Goal: Information Seeking & Learning: Learn about a topic

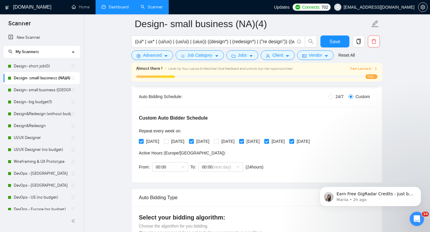
click at [113, 10] on link "Dashboard" at bounding box center [114, 6] width 27 height 5
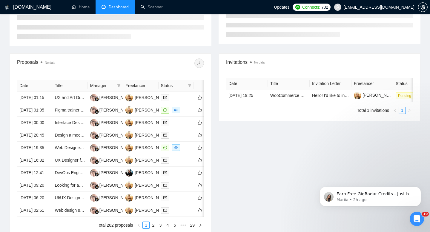
type input "[DATE]"
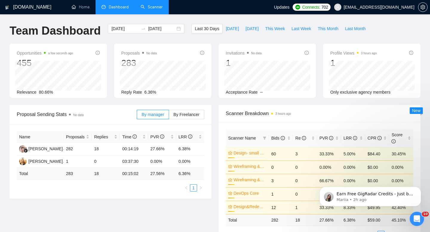
click at [156, 8] on link "Scanner" at bounding box center [152, 6] width 22 height 5
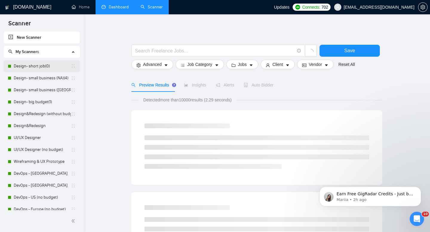
click at [35, 65] on link "Design- short job(0)" at bounding box center [42, 66] width 57 height 12
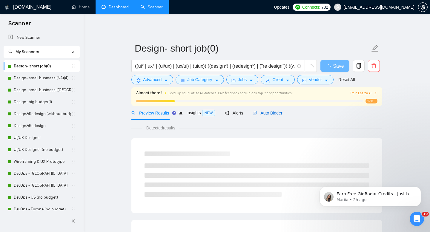
click at [279, 110] on div "Auto Bidder" at bounding box center [268, 113] width 30 height 7
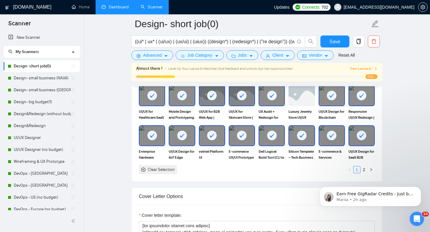
scroll to position [586, 0]
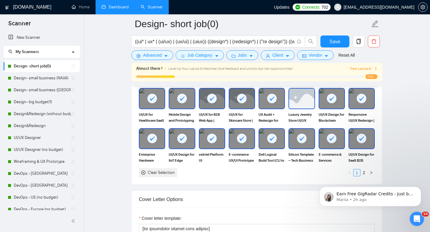
click at [301, 108] on div at bounding box center [301, 98] width 26 height 21
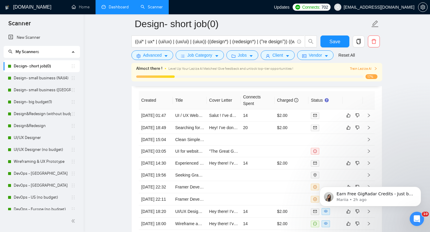
scroll to position [1518, 0]
click at [36, 78] on link "Design- small business (NA)(4)" at bounding box center [42, 78] width 57 height 12
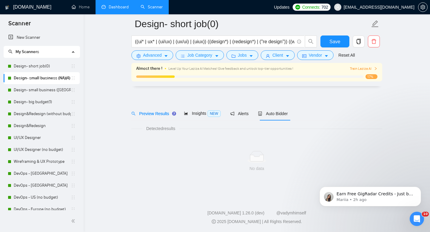
scroll to position [4, 0]
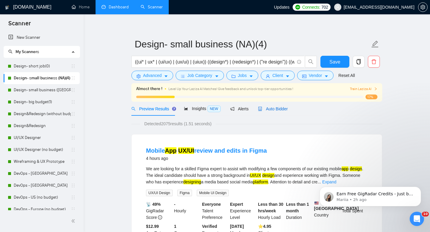
click at [279, 108] on span "Auto Bidder" at bounding box center [273, 109] width 30 height 5
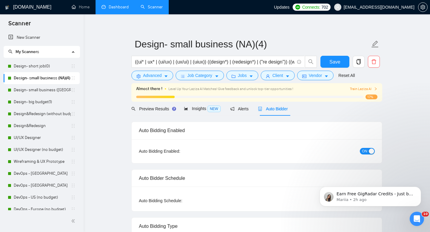
radio input "false"
radio input "true"
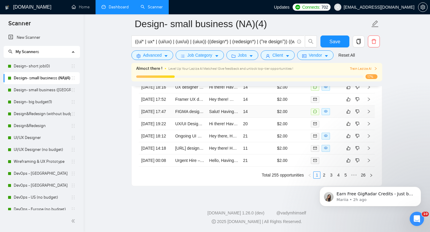
scroll to position [1719, 0]
click html "Earn Free GigRadar Credits - Just by Sharing Your Story! 💬 Want more credits fo…"
click at [419, 188] on icon "Dismiss notification" at bounding box center [419, 188] width 2 height 2
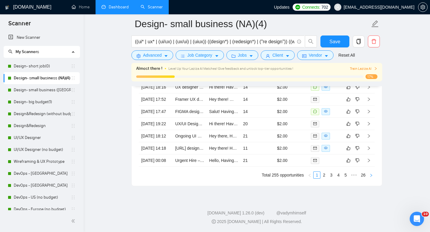
click at [371, 175] on icon "right" at bounding box center [371, 175] width 2 height 3
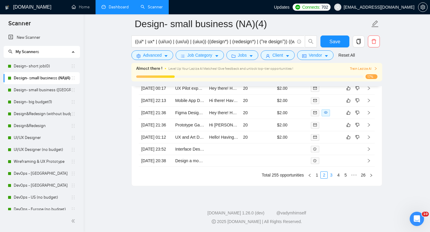
click at [332, 175] on link "3" at bounding box center [331, 175] width 7 height 7
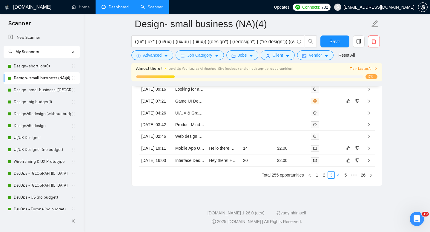
click at [338, 175] on link "4" at bounding box center [338, 175] width 7 height 7
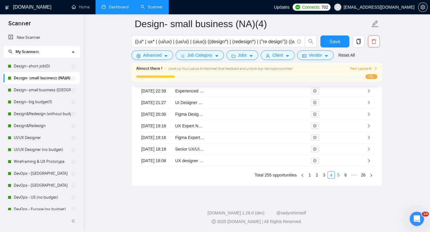
click at [338, 177] on link "5" at bounding box center [338, 175] width 7 height 7
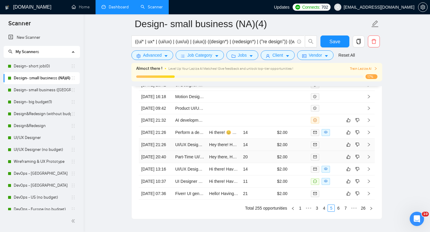
scroll to position [1691, 0]
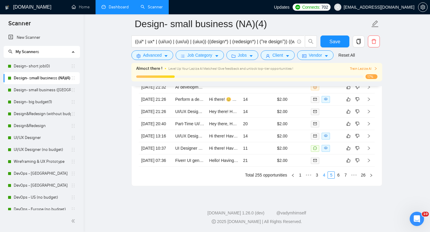
click at [323, 179] on link "4" at bounding box center [324, 175] width 7 height 7
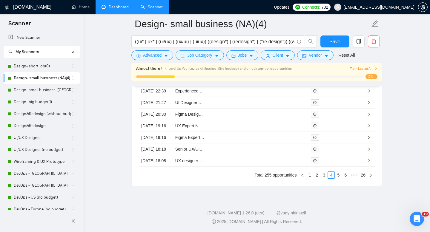
scroll to position [1716, 0]
click at [324, 178] on link "3" at bounding box center [324, 175] width 7 height 7
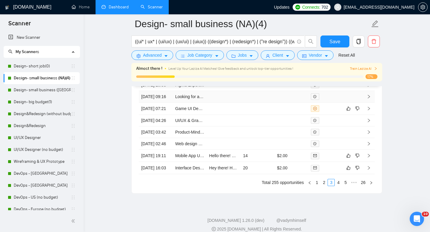
scroll to position [1719, 0]
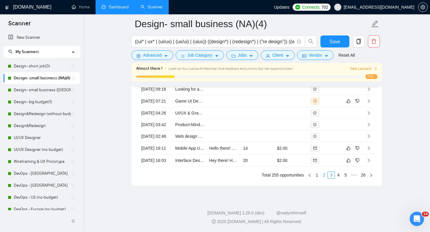
click at [324, 176] on link "2" at bounding box center [324, 175] width 7 height 7
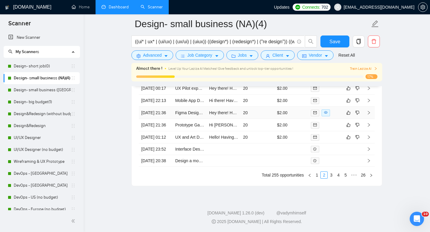
scroll to position [1693, 0]
click at [317, 179] on link "1" at bounding box center [316, 175] width 7 height 7
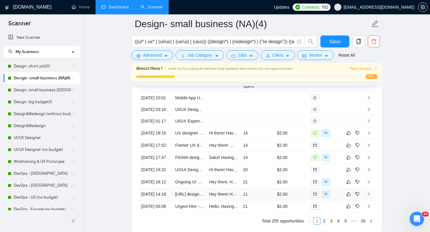
scroll to position [1610, 0]
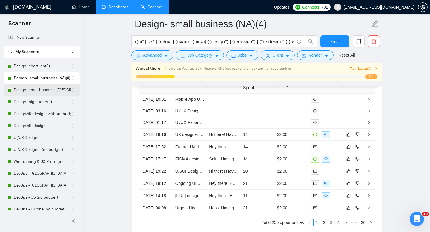
click at [36, 90] on link "Design- small business ([GEOGRAPHIC_DATA])(4)" at bounding box center [42, 90] width 57 height 12
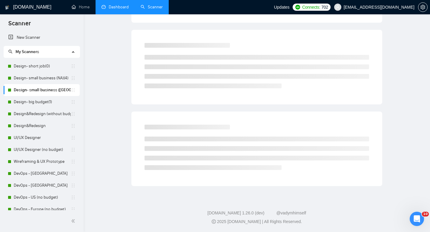
scroll to position [4, 0]
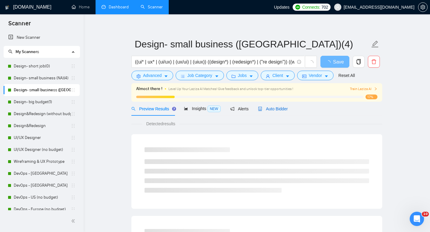
click at [283, 108] on span "Auto Bidder" at bounding box center [273, 109] width 30 height 5
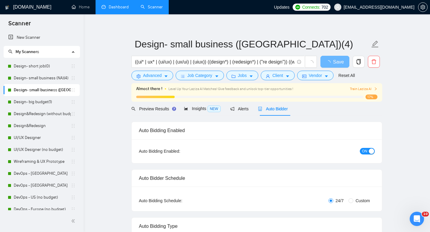
radio input "false"
radio input "true"
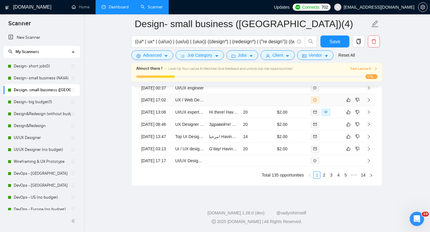
scroll to position [1701, 0]
click at [324, 179] on link "2" at bounding box center [324, 175] width 7 height 7
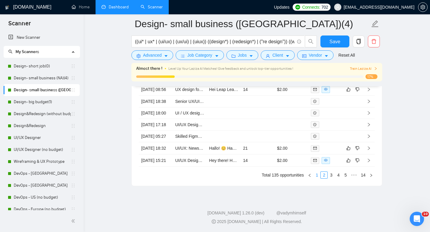
scroll to position [1715, 0]
click at [316, 179] on link "1" at bounding box center [316, 175] width 7 height 7
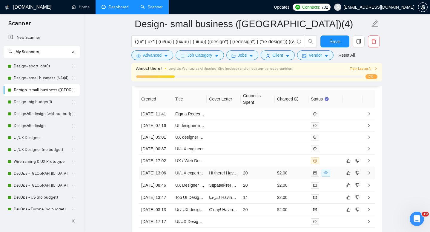
scroll to position [1594, 0]
click at [25, 104] on link "Design- big budget(1)" at bounding box center [42, 102] width 57 height 12
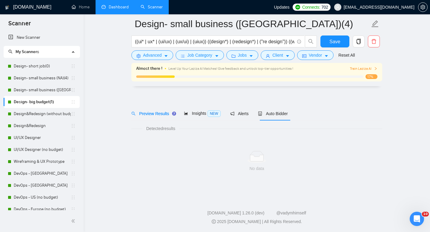
scroll to position [4, 0]
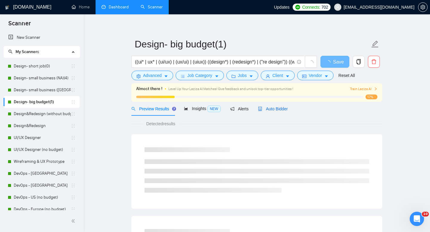
click at [273, 107] on span "Auto Bidder" at bounding box center [273, 109] width 30 height 5
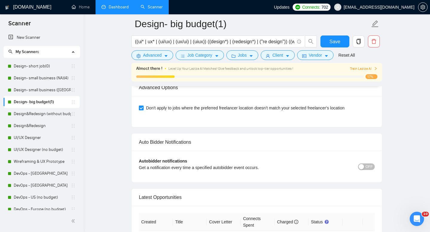
scroll to position [1488, 0]
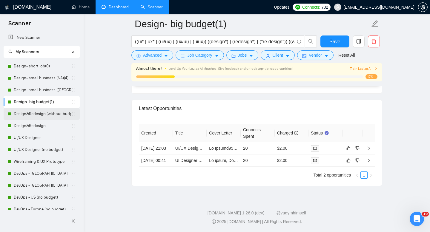
click at [23, 114] on link "Design&Redesign (without budget)" at bounding box center [42, 114] width 57 height 12
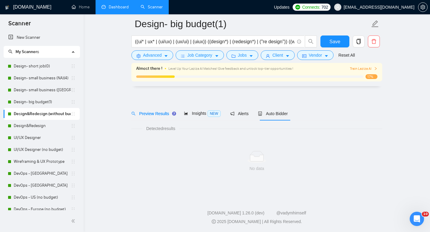
scroll to position [4, 0]
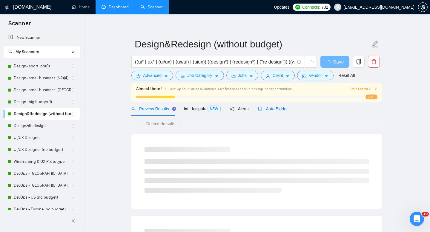
click at [273, 109] on span "Auto Bidder" at bounding box center [273, 109] width 30 height 5
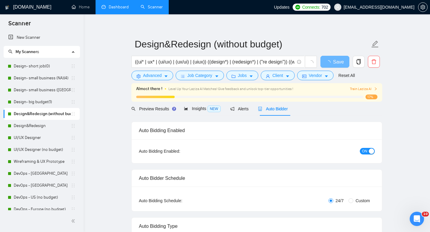
radio input "false"
radio input "true"
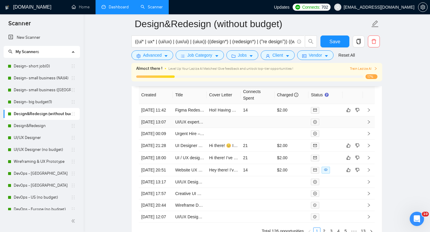
scroll to position [1600, 0]
drag, startPoint x: 32, startPoint y: 122, endPoint x: 212, endPoint y: 116, distance: 180.1
click at [32, 122] on link "Design&Redesign" at bounding box center [42, 126] width 57 height 12
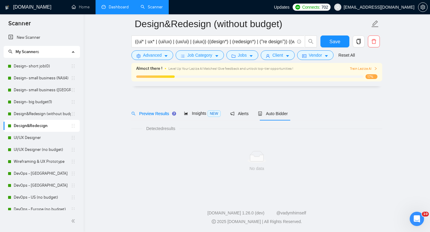
scroll to position [4, 0]
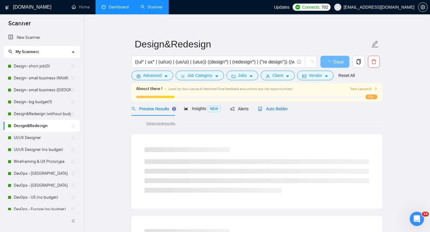
click at [279, 106] on div "Auto Bidder" at bounding box center [273, 109] width 30 height 7
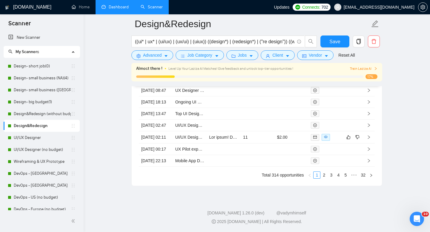
scroll to position [1723, 0]
click at [323, 175] on link "2" at bounding box center [324, 175] width 7 height 7
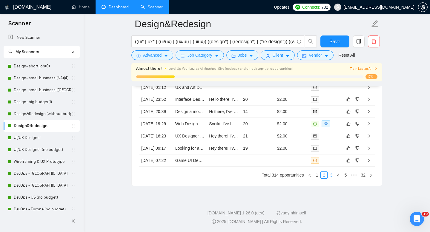
click at [331, 174] on link "3" at bounding box center [331, 175] width 7 height 7
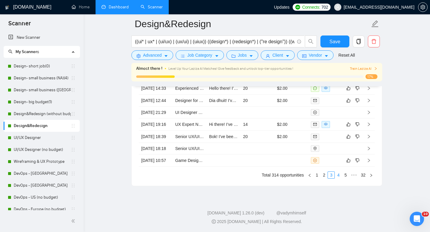
click at [339, 176] on link "4" at bounding box center [338, 175] width 7 height 7
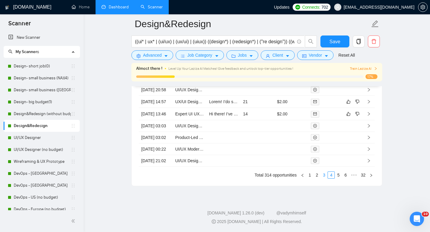
click at [324, 176] on link "3" at bounding box center [324, 175] width 7 height 7
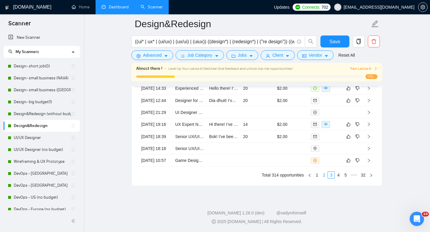
click at [322, 175] on link "2" at bounding box center [324, 175] width 7 height 7
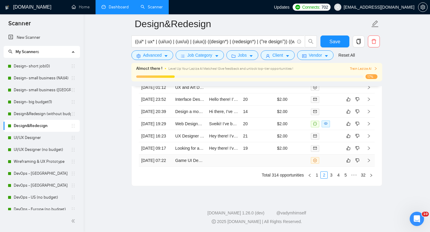
scroll to position [1691, 0]
click at [316, 179] on link "1" at bounding box center [316, 175] width 7 height 7
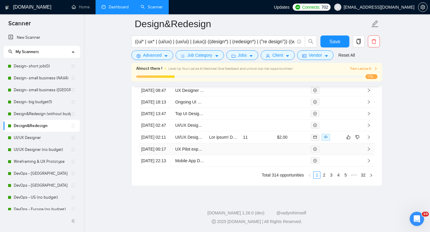
scroll to position [1671, 0]
click at [35, 137] on link "UI/UX Designer" at bounding box center [42, 138] width 57 height 12
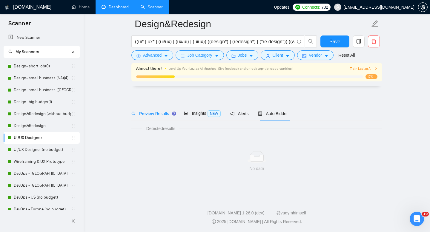
scroll to position [4, 0]
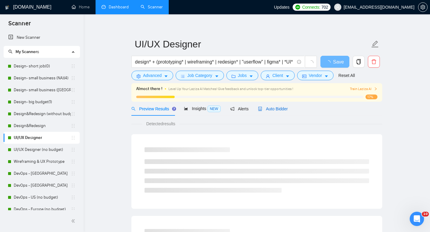
click at [281, 110] on span "Auto Bidder" at bounding box center [273, 109] width 30 height 5
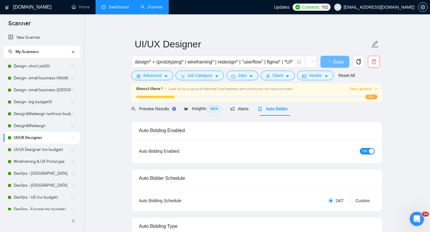
radio input "false"
radio input "true"
checkbox input "true"
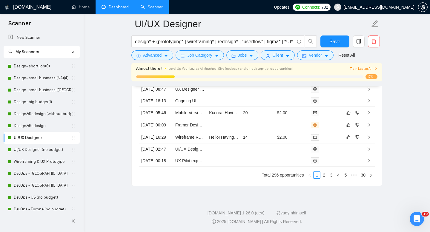
scroll to position [1808, 0]
click at [322, 176] on link "2" at bounding box center [324, 175] width 7 height 7
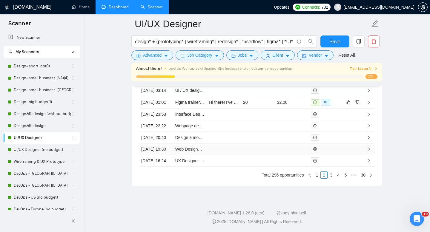
scroll to position [1770, 0]
click at [331, 179] on link "3" at bounding box center [331, 175] width 7 height 7
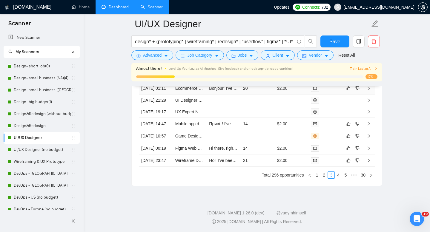
scroll to position [1808, 0]
click at [322, 175] on link "2" at bounding box center [324, 175] width 7 height 7
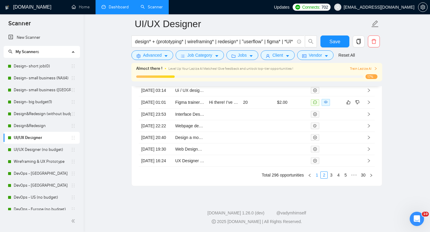
click at [317, 175] on link "1" at bounding box center [316, 175] width 7 height 7
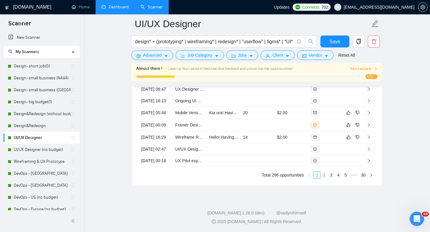
click at [325, 177] on link "2" at bounding box center [324, 175] width 7 height 7
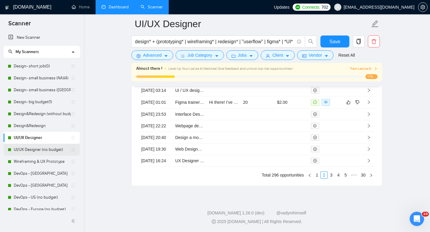
click at [31, 151] on link "UI/UX Designer (no budget)" at bounding box center [42, 150] width 57 height 12
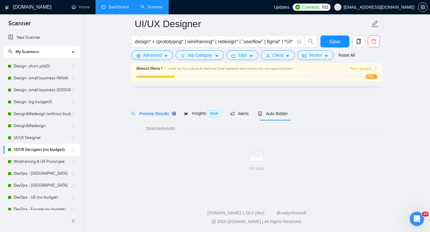
scroll to position [4, 0]
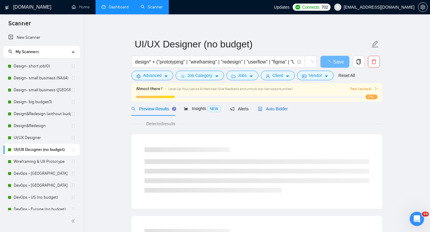
click at [277, 110] on span "Auto Bidder" at bounding box center [273, 109] width 30 height 5
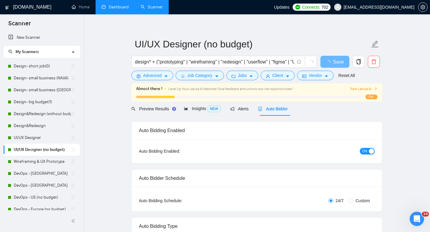
radio input "false"
radio input "true"
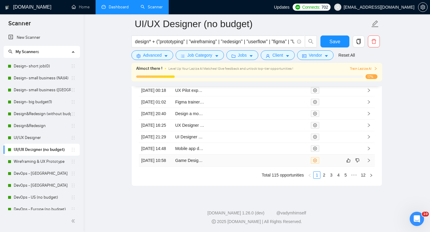
scroll to position [1708, 0]
click at [325, 179] on link "2" at bounding box center [324, 175] width 7 height 7
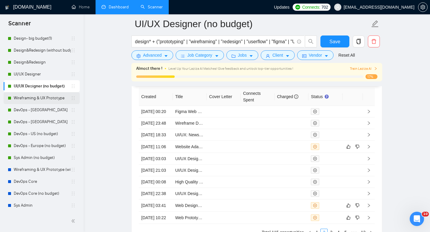
scroll to position [64, 0]
click at [27, 99] on link "Wireframing & UX Prototype" at bounding box center [42, 98] width 57 height 12
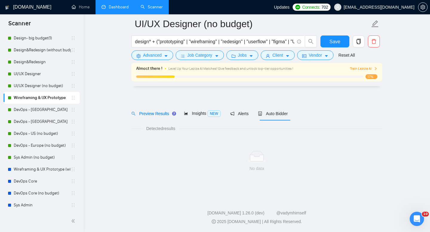
scroll to position [4, 0]
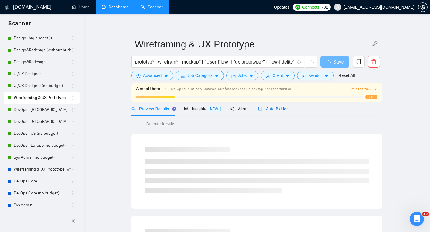
click at [274, 110] on span "Auto Bidder" at bounding box center [273, 109] width 30 height 5
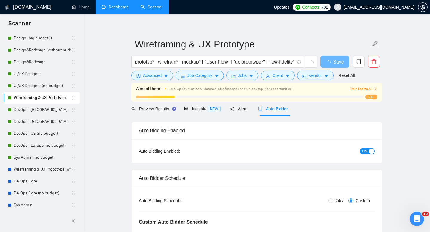
radio input "false"
radio input "true"
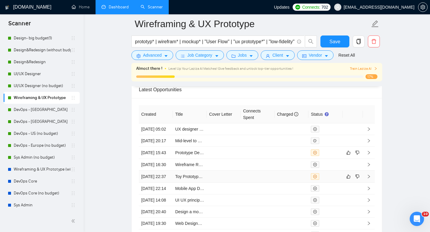
scroll to position [1581, 0]
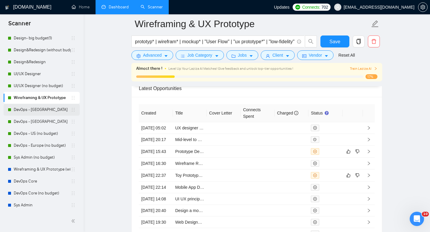
click at [33, 111] on link "DevOps - [GEOGRAPHIC_DATA]" at bounding box center [42, 110] width 57 height 12
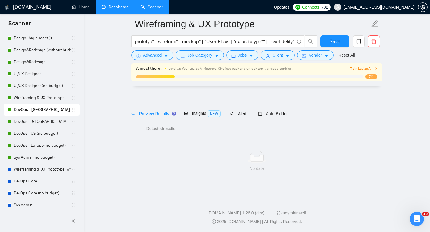
scroll to position [4, 0]
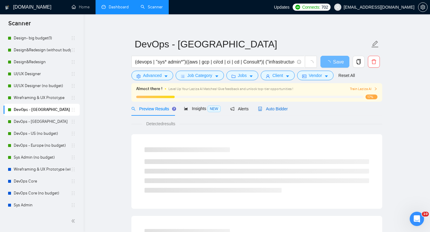
click at [281, 110] on span "Auto Bidder" at bounding box center [273, 109] width 30 height 5
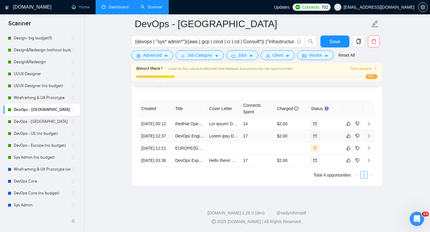
scroll to position [1476, 0]
click at [30, 124] on link "DevOps - [GEOGRAPHIC_DATA]" at bounding box center [42, 122] width 57 height 12
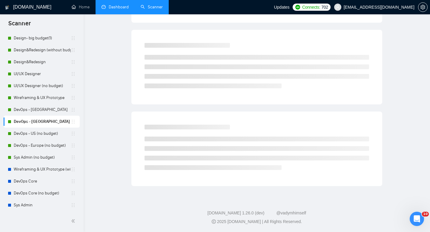
scroll to position [4, 0]
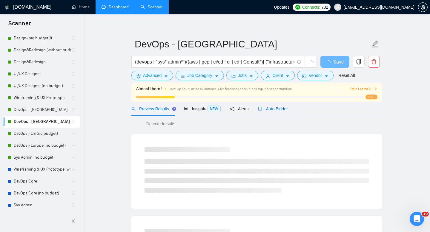
click at [274, 111] on span "Auto Bidder" at bounding box center [273, 109] width 30 height 5
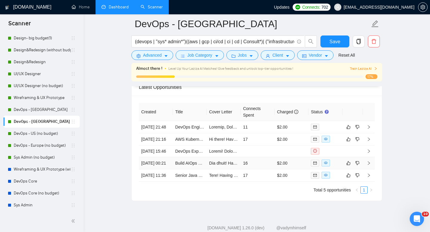
scroll to position [1438, 0]
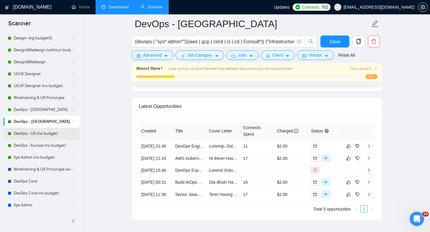
click at [32, 136] on link "DevOps - US (no budget)" at bounding box center [42, 134] width 57 height 12
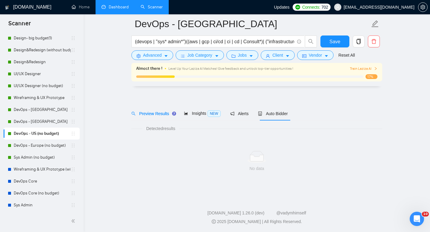
scroll to position [4, 0]
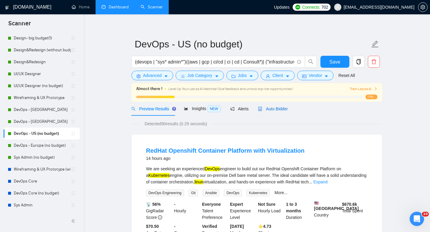
click at [278, 110] on span "Auto Bidder" at bounding box center [273, 109] width 30 height 5
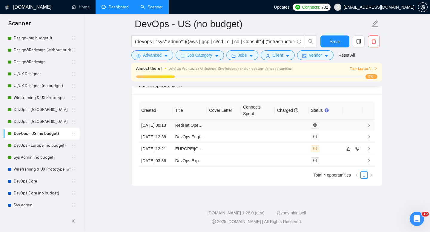
scroll to position [1494, 0]
click at [37, 147] on link "DevOps - Europe (no budget)" at bounding box center [42, 146] width 57 height 12
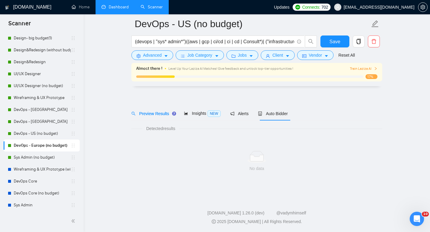
scroll to position [4, 0]
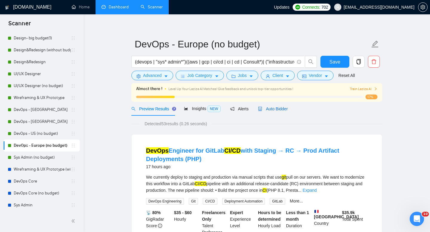
click at [279, 108] on span "Auto Bidder" at bounding box center [273, 109] width 30 height 5
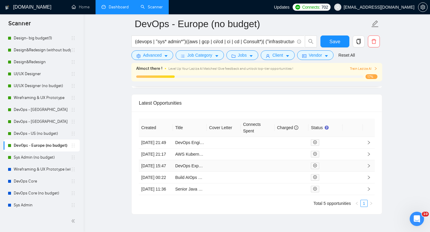
scroll to position [1502, 0]
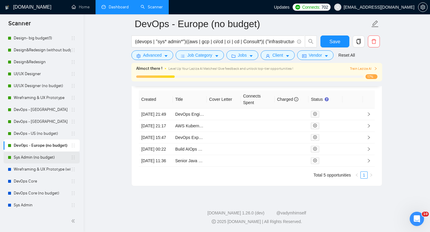
click at [34, 161] on link "Sys Admin (no budget)" at bounding box center [42, 158] width 57 height 12
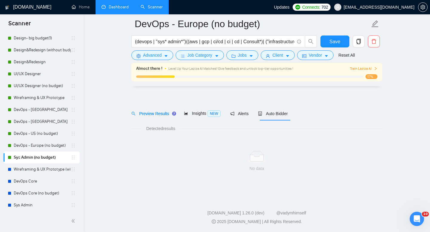
scroll to position [4, 0]
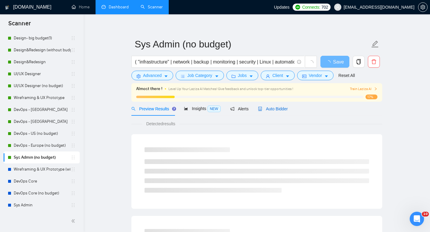
click at [276, 110] on span "Auto Bidder" at bounding box center [273, 109] width 30 height 5
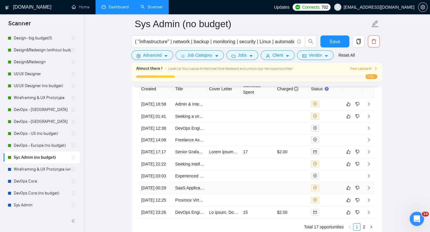
scroll to position [1477, 0]
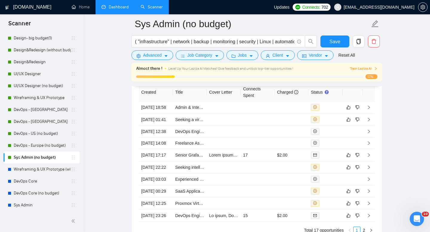
click at [106, 4] on link "Dashboard" at bounding box center [114, 6] width 27 height 5
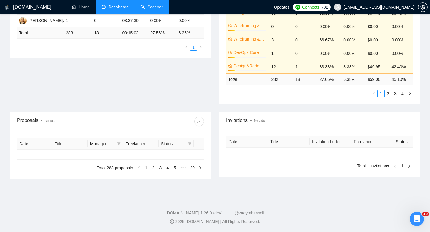
type input "[DATE]"
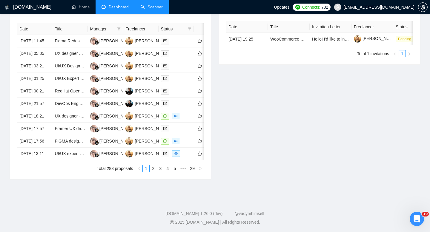
scroll to position [313, 0]
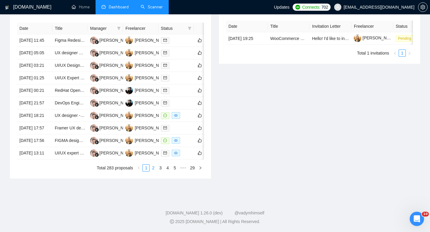
click at [153, 169] on link "2" at bounding box center [153, 168] width 7 height 7
click at [167, 169] on link "4" at bounding box center [167, 168] width 7 height 7
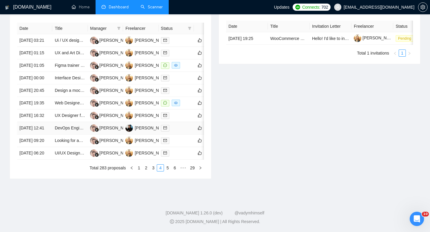
scroll to position [304, 0]
click at [167, 171] on link "5" at bounding box center [167, 168] width 7 height 7
click at [57, 110] on td "UI/UX design for Leap Learning" at bounding box center [69, 116] width 35 height 13
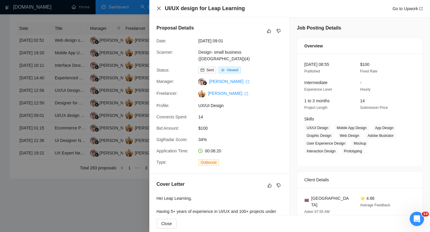
click at [157, 8] on icon "close" at bounding box center [158, 8] width 5 height 5
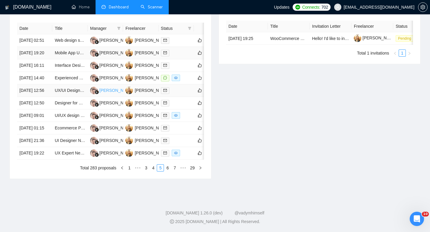
scroll to position [254, 0]
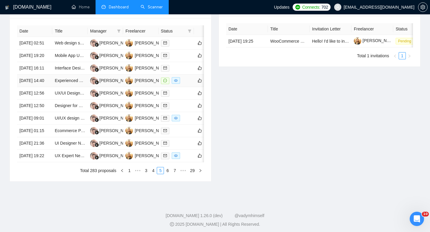
click at [56, 87] on td "Experienced UX/UI Designer Needed for iOS App Review" at bounding box center [69, 81] width 35 height 13
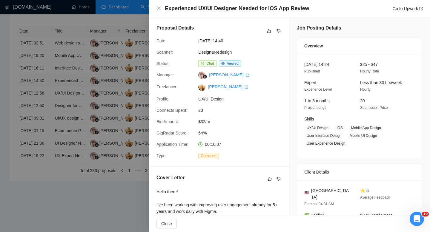
click at [56, 107] on div at bounding box center [215, 116] width 430 height 232
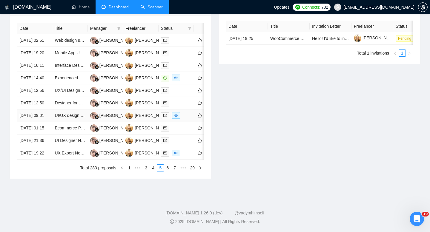
scroll to position [308, 0]
click at [154, 171] on link "4" at bounding box center [153, 168] width 7 height 7
click at [68, 105] on link "Web Designer Needed to Merge Two Websites and Build a Clean Odoo Website" at bounding box center [129, 103] width 149 height 5
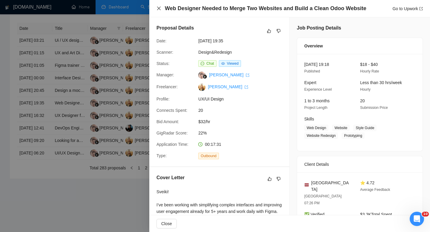
click at [158, 7] on icon "close" at bounding box center [159, 9] width 4 height 4
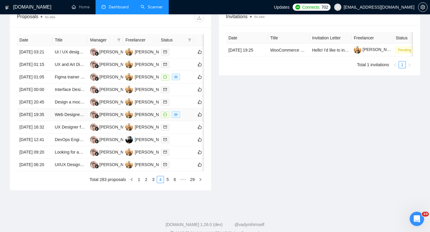
scroll to position [244, 0]
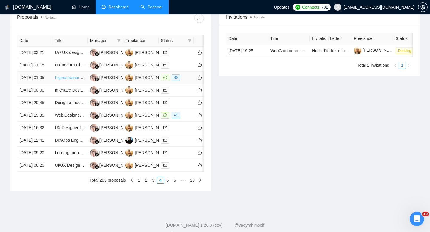
click at [61, 80] on link "Figma trainer consultant" at bounding box center [77, 77] width 45 height 5
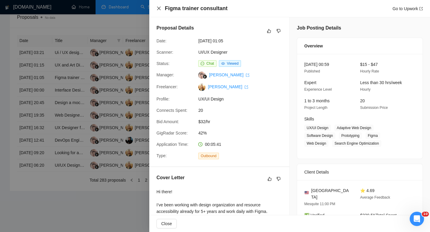
click at [158, 9] on icon "close" at bounding box center [158, 8] width 5 height 5
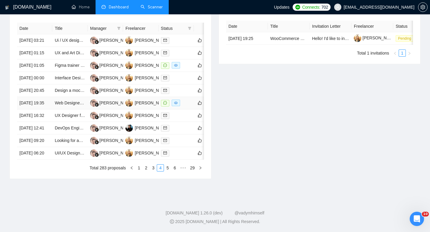
scroll to position [313, 0]
click at [151, 167] on link "3" at bounding box center [153, 168] width 7 height 7
click at [62, 130] on link "Figma Designer Needed For Travel Roadtrip App" at bounding box center [100, 128] width 90 height 5
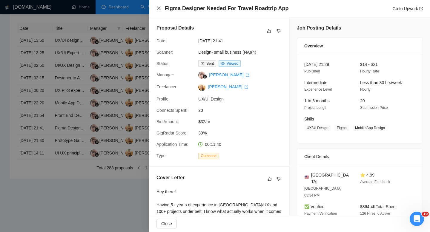
click at [158, 8] on icon "close" at bounding box center [158, 8] width 5 height 5
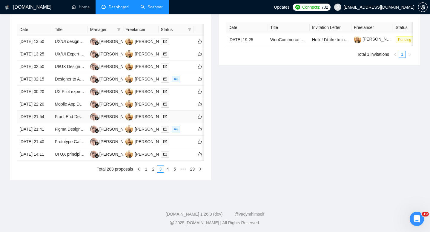
scroll to position [254, 0]
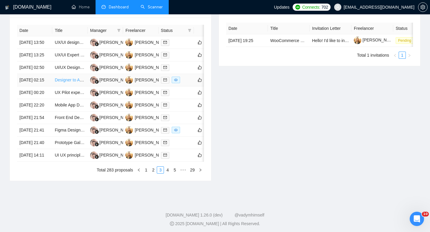
click at [64, 82] on link "Designer to Audit & Unify Icons for B2C + B2B (~30 SVGs)" at bounding box center [109, 80] width 109 height 5
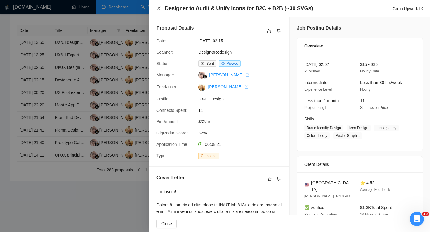
click at [158, 7] on icon "close" at bounding box center [159, 9] width 4 height 4
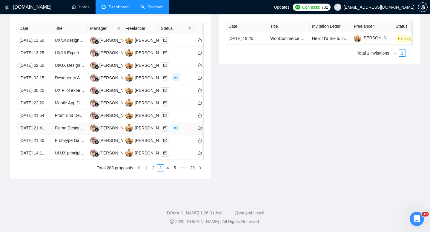
scroll to position [286, 0]
click at [153, 171] on link "2" at bounding box center [153, 168] width 7 height 7
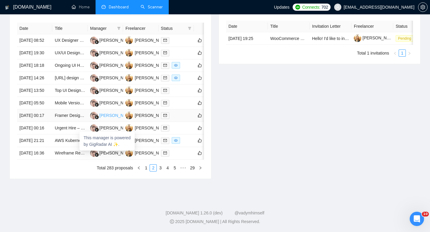
scroll to position [303, 0]
click at [65, 143] on link "AWS Kubernetes Setup" at bounding box center [77, 140] width 44 height 5
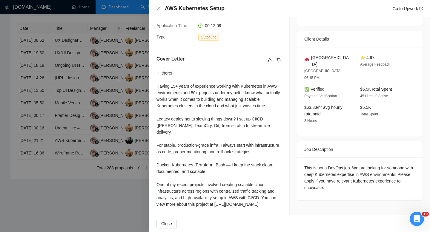
scroll to position [127, 0]
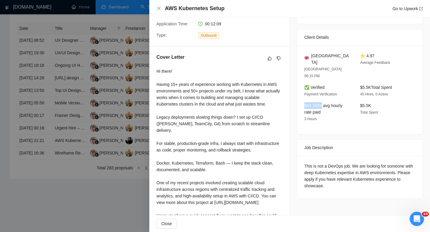
drag, startPoint x: 324, startPoint y: 90, endPoint x: 297, endPoint y: 90, distance: 26.6
click at [297, 90] on div "[GEOGRAPHIC_DATA] [GEOGRAPHIC_DATA] 06:15 PM ⭐ 4.97 Average Feedback ✅ Verified…" at bounding box center [359, 89] width 125 height 89
copy span "$63.33/hr"
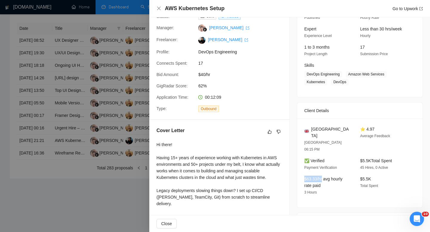
scroll to position [12, 0]
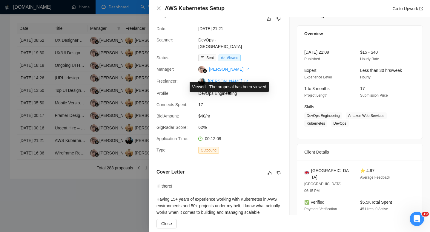
click at [235, 56] on span "Viewed" at bounding box center [233, 58] width 12 height 4
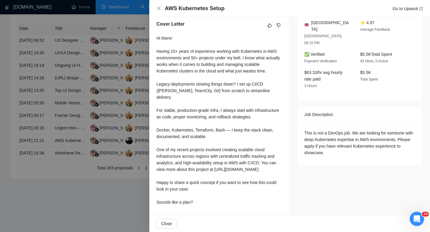
scroll to position [0, 0]
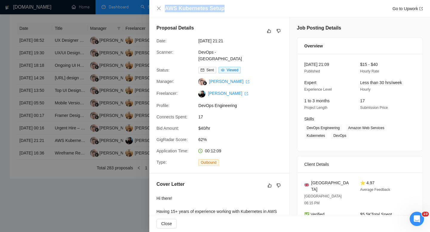
drag, startPoint x: 224, startPoint y: 10, endPoint x: 164, endPoint y: 10, distance: 59.7
click at [164, 10] on div "AWS Kubernetes Setup Go to Upwork" at bounding box center [289, 8] width 266 height 7
copy h4 "AWS Kubernetes Setup"
click at [267, 159] on div "Type: Outbound" at bounding box center [217, 162] width 126 height 7
click at [159, 9] on icon "close" at bounding box center [158, 8] width 5 height 5
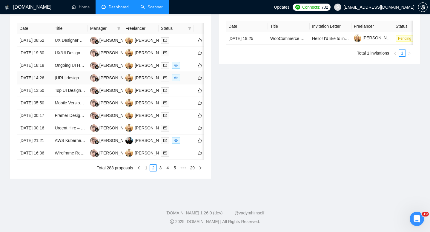
scroll to position [233, 0]
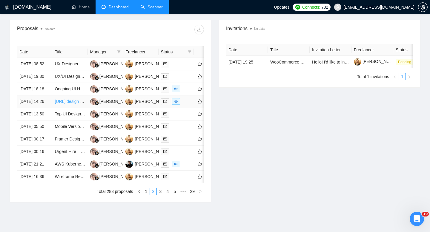
click at [64, 104] on link "[URL] design to Figma" at bounding box center [75, 101] width 41 height 5
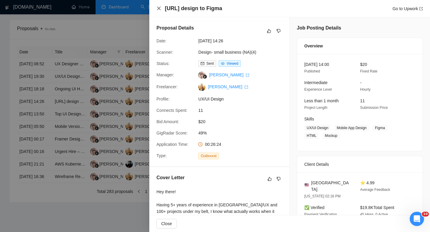
click at [159, 8] on icon "close" at bounding box center [159, 9] width 4 height 4
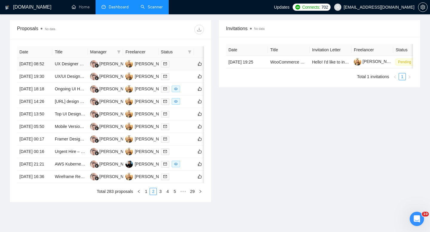
scroll to position [211, 0]
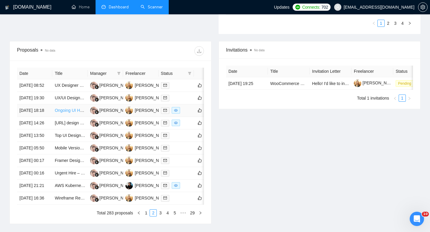
click at [65, 113] on link "Ongoing UI Help for Stock Market SAAS B2C Company" at bounding box center [106, 110] width 103 height 5
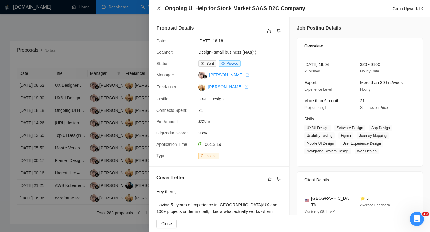
click at [160, 7] on icon "close" at bounding box center [159, 9] width 4 height 4
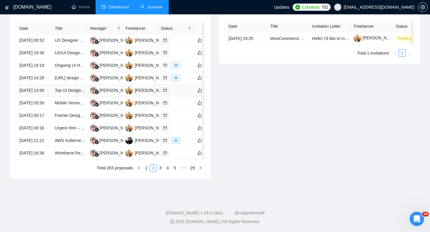
scroll to position [313, 0]
click at [144, 168] on link "1" at bounding box center [146, 168] width 7 height 7
click at [71, 151] on link "UI/UX expert - Transition to AI tools consultancy" at bounding box center [99, 153] width 88 height 5
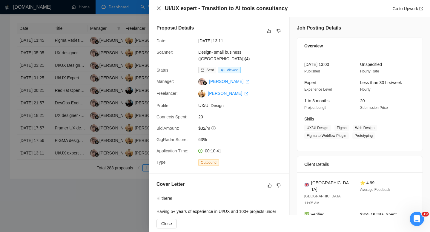
click at [159, 7] on icon "close" at bounding box center [158, 8] width 5 height 5
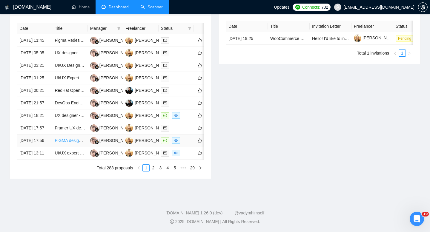
click at [66, 138] on link "FIGMA designer for SaaS app" at bounding box center [83, 140] width 56 height 5
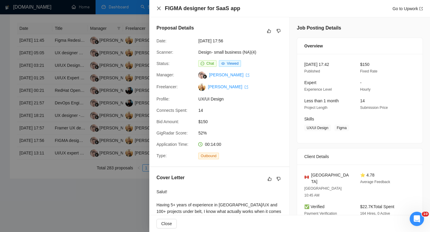
click at [158, 9] on icon "close" at bounding box center [159, 9] width 4 height 4
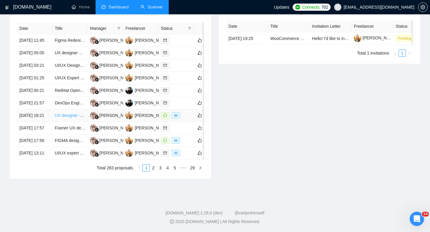
click at [66, 113] on link "UX designer - Transit application" at bounding box center [85, 115] width 60 height 5
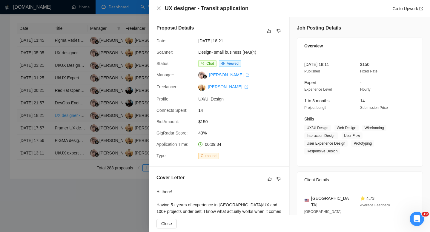
scroll to position [288, 0]
click at [158, 10] on icon "close" at bounding box center [158, 8] width 5 height 5
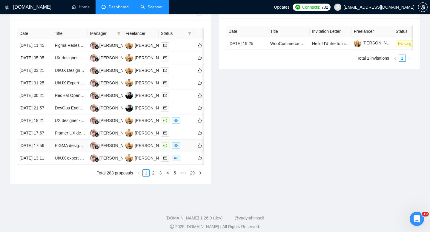
scroll to position [251, 0]
